Goal: Navigation & Orientation: Find specific page/section

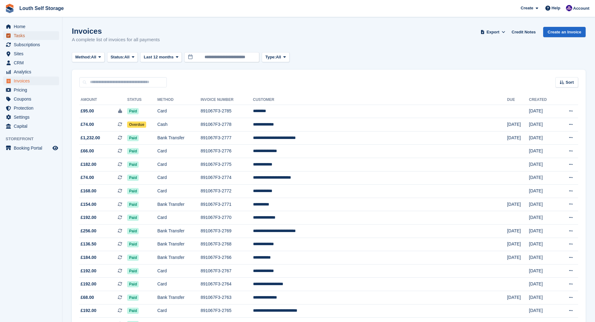
click at [20, 37] on span "Tasks" at bounding box center [32, 35] width 37 height 9
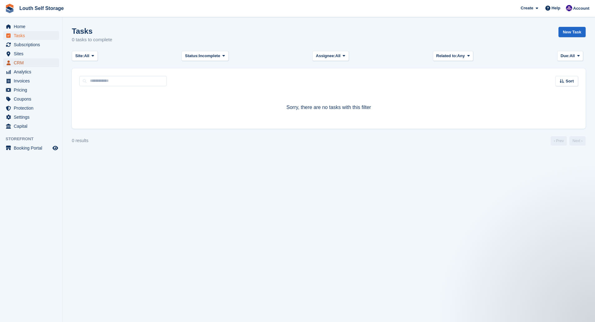
click at [22, 62] on span "CRM" at bounding box center [32, 62] width 37 height 9
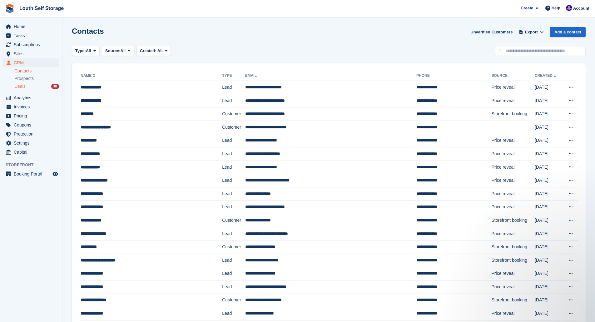
click at [22, 84] on span "Deals" at bounding box center [19, 86] width 11 height 6
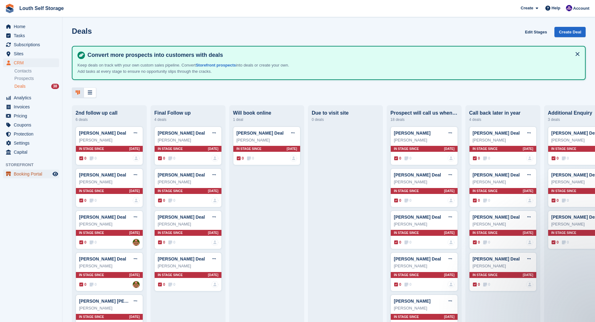
click at [32, 175] on span "Booking Portal" at bounding box center [32, 174] width 37 height 9
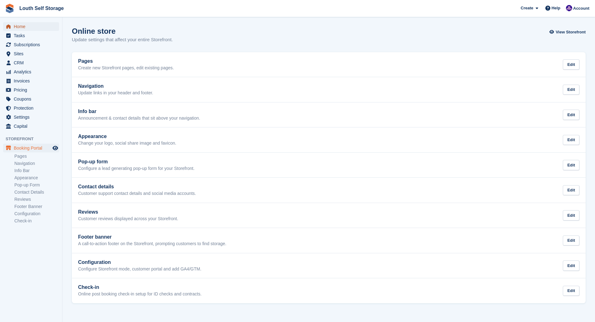
click at [24, 27] on span "Home" at bounding box center [32, 26] width 37 height 9
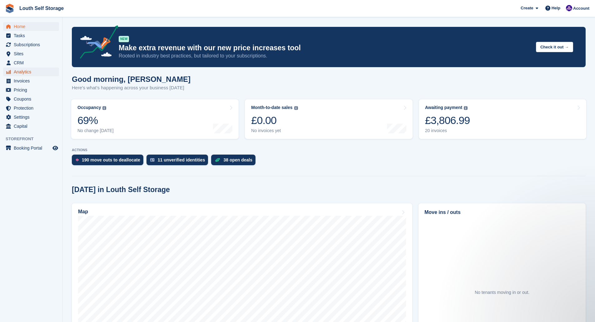
click at [23, 72] on span "Analytics" at bounding box center [32, 71] width 37 height 9
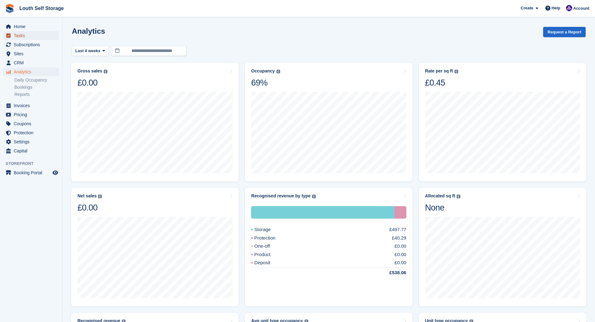
click at [21, 37] on span "Tasks" at bounding box center [32, 35] width 37 height 9
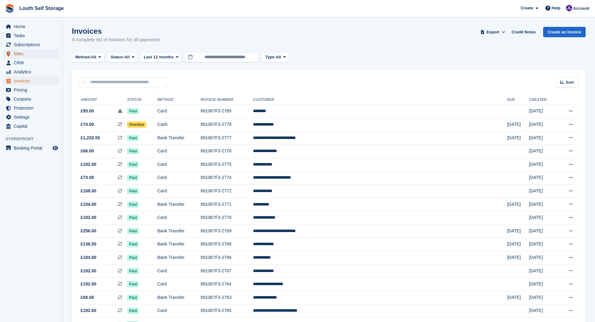
click at [16, 55] on span "Sites" at bounding box center [32, 53] width 37 height 9
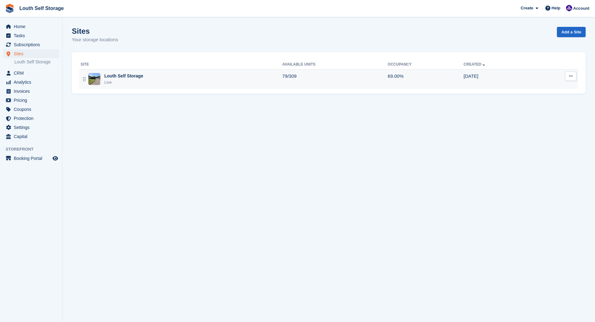
click at [113, 77] on div "Louth Self Storage" at bounding box center [123, 76] width 39 height 7
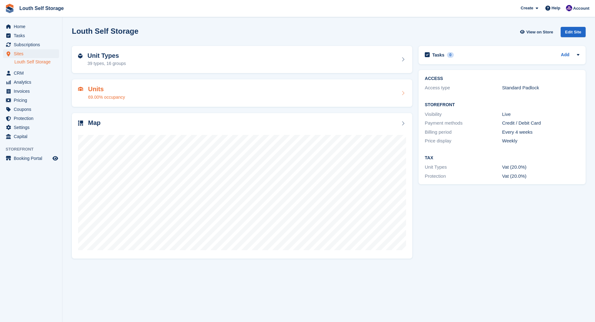
click at [114, 95] on div "69.00% occupancy" at bounding box center [106, 97] width 37 height 7
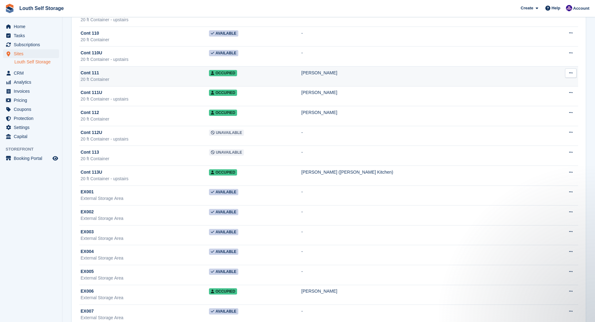
scroll to position [1998, 0]
